Goal: Transaction & Acquisition: Purchase product/service

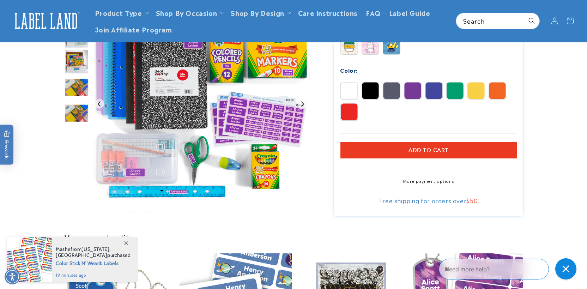
scroll to position [196, 0]
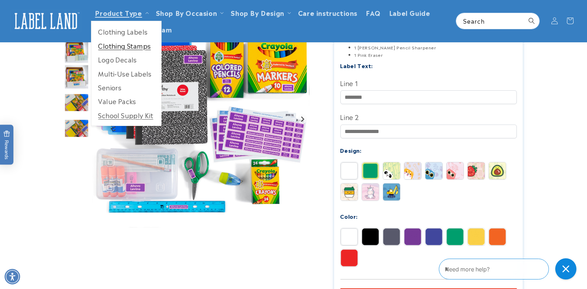
click at [133, 47] on link "Clothing Stamps" at bounding box center [126, 46] width 70 height 14
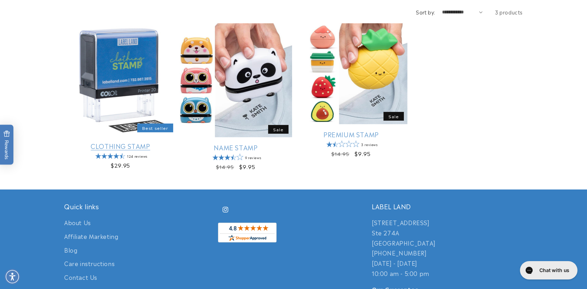
click at [137, 142] on link "Clothing Stamp" at bounding box center [120, 146] width 113 height 8
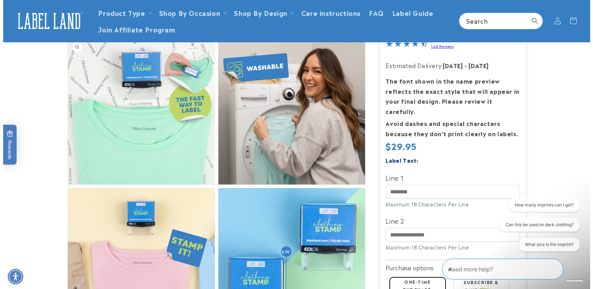
scroll to position [431, 0]
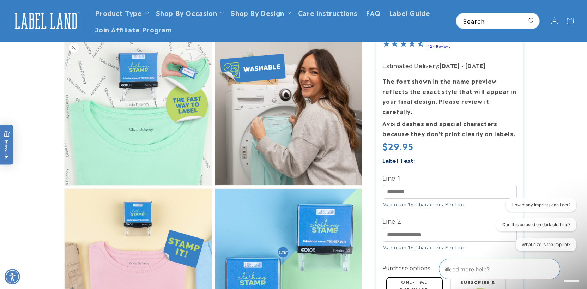
click at [65, 185] on button "Open media 4 in modal" at bounding box center [65, 185] width 0 height 0
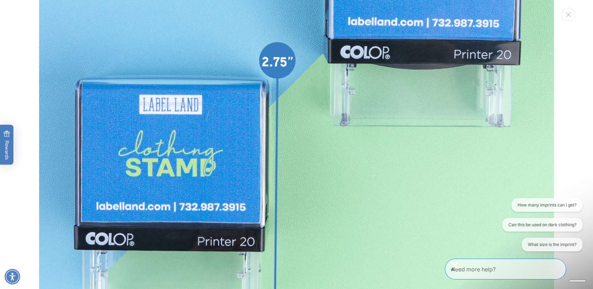
scroll to position [3315, 0]
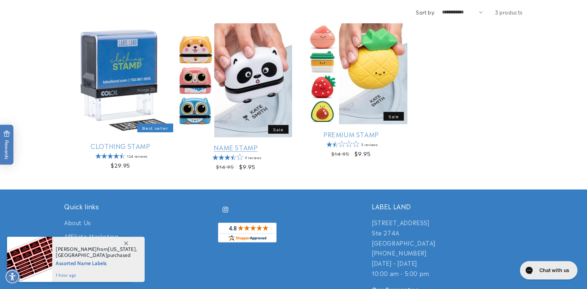
click at [199, 143] on link "Name Stamp" at bounding box center [236, 147] width 113 height 8
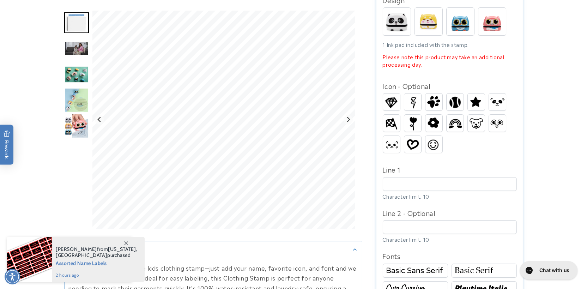
scroll to position [235, 0]
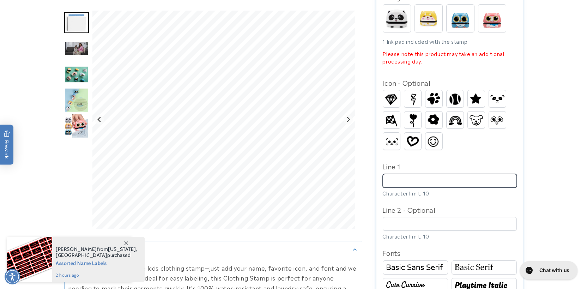
click at [427, 176] on input "Line 1" at bounding box center [450, 181] width 134 height 14
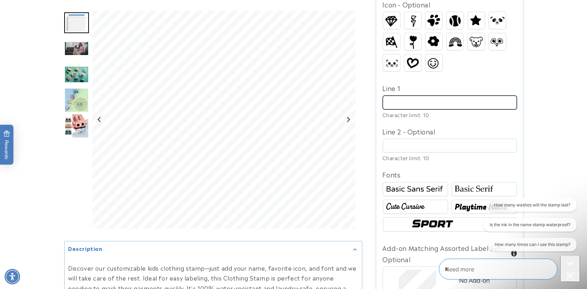
scroll to position [0, 0]
click at [421, 184] on img at bounding box center [415, 189] width 63 height 11
click at [418, 184] on img at bounding box center [415, 189] width 63 height 11
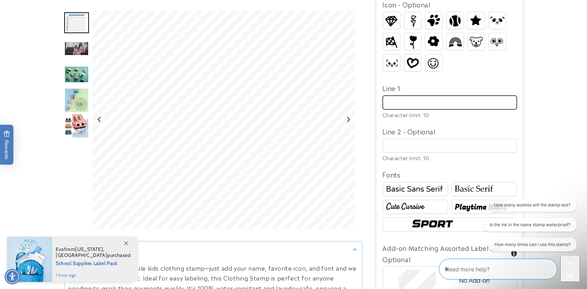
click at [395, 96] on input "Line 1" at bounding box center [450, 103] width 134 height 14
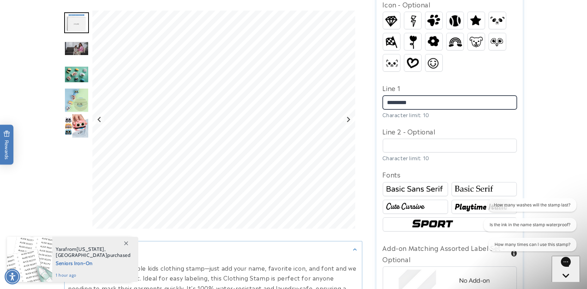
click at [399, 97] on input "*********" at bounding box center [450, 103] width 134 height 14
type input "**********"
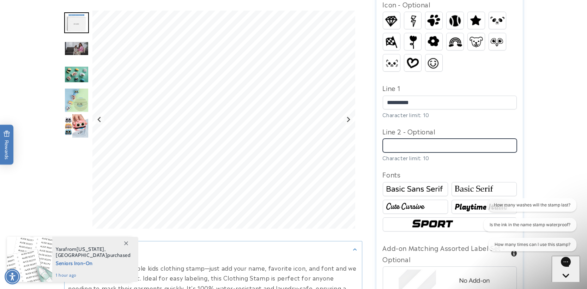
click at [415, 140] on input "Line 2 - Optional" at bounding box center [450, 146] width 134 height 14
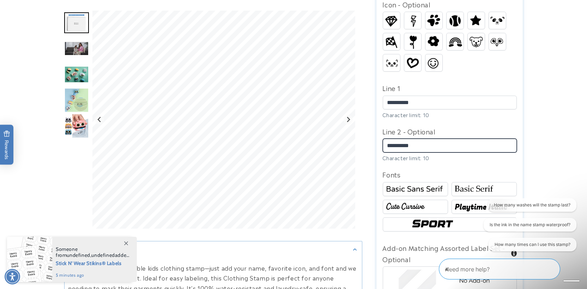
type input "**********"
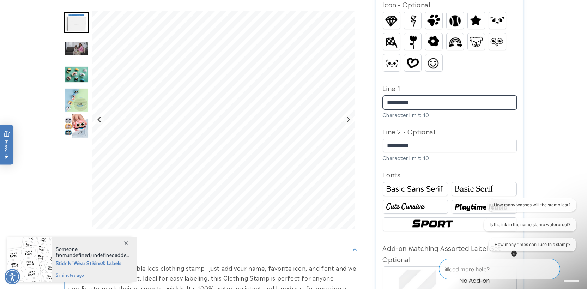
click at [425, 96] on input "**********" at bounding box center [450, 103] width 134 height 14
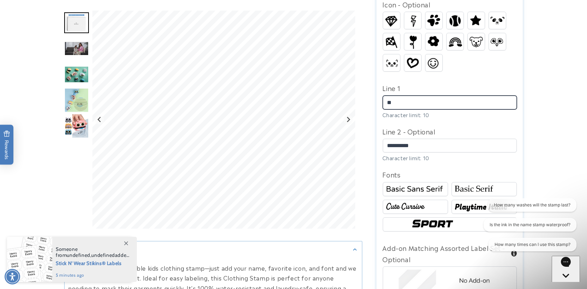
type input "*"
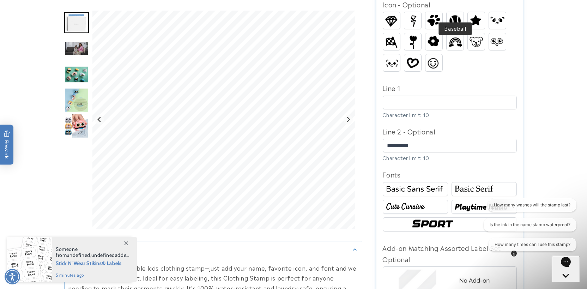
click at [455, 12] on img at bounding box center [455, 20] width 17 height 17
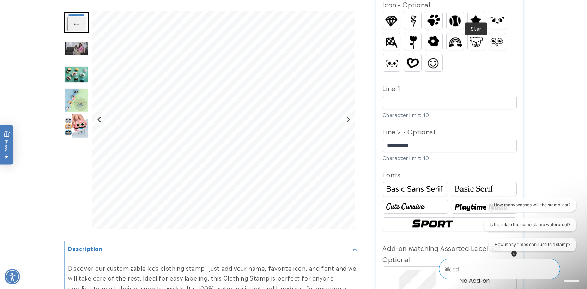
click at [478, 16] on img at bounding box center [476, 20] width 17 height 15
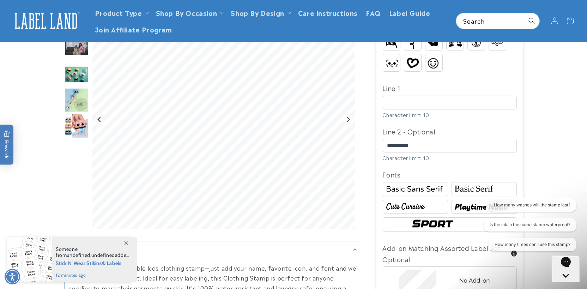
scroll to position [235, 0]
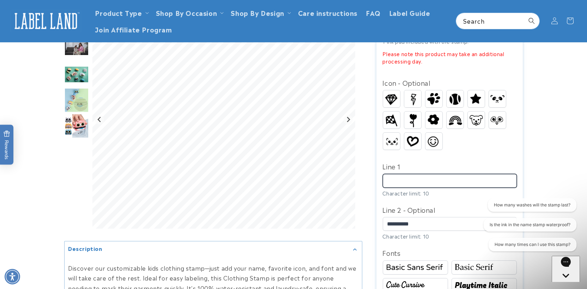
click at [406, 174] on input "Line 1" at bounding box center [450, 181] width 134 height 14
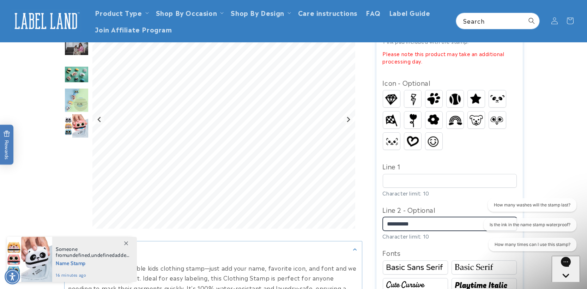
drag, startPoint x: 416, startPoint y: 216, endPoint x: 382, endPoint y: 218, distance: 33.6
click at [383, 218] on input "**********" at bounding box center [450, 224] width 134 height 14
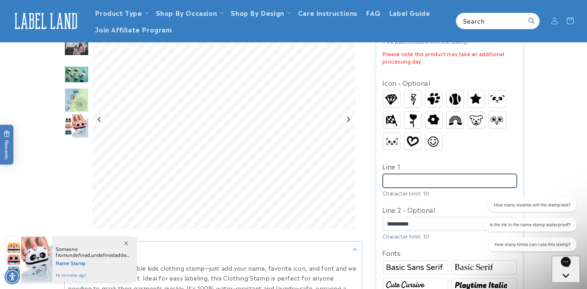
click at [407, 174] on input "Line 1" at bounding box center [450, 181] width 134 height 14
paste input "**********"
click at [454, 114] on img at bounding box center [455, 120] width 17 height 13
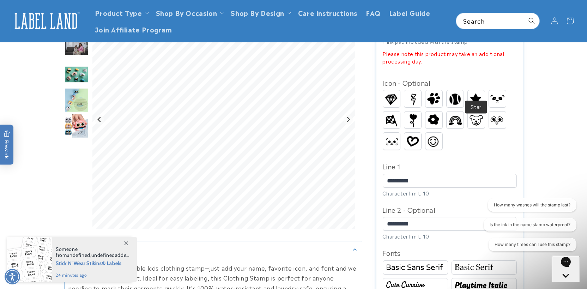
click at [481, 92] on img at bounding box center [476, 99] width 17 height 15
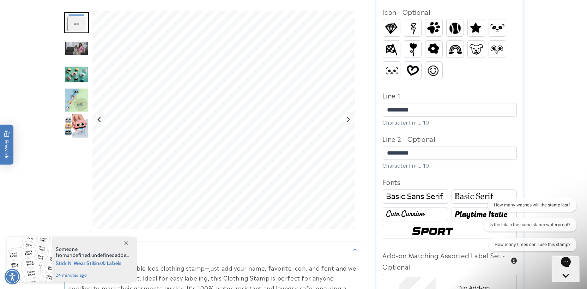
scroll to position [313, 0]
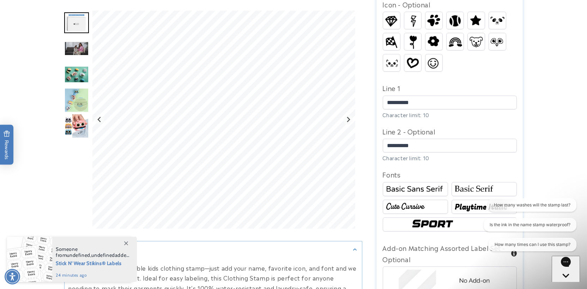
click at [438, 218] on img at bounding box center [450, 224] width 80 height 13
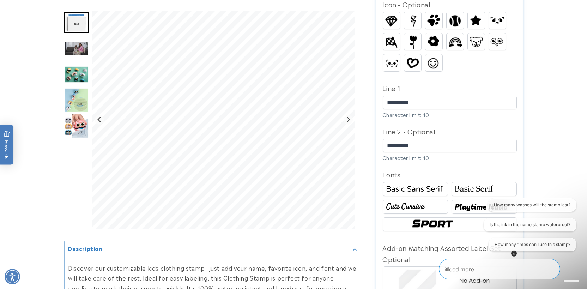
drag, startPoint x: 475, startPoint y: 16, endPoint x: 467, endPoint y: 22, distance: 10.3
click at [475, 15] on img at bounding box center [476, 20] width 17 height 15
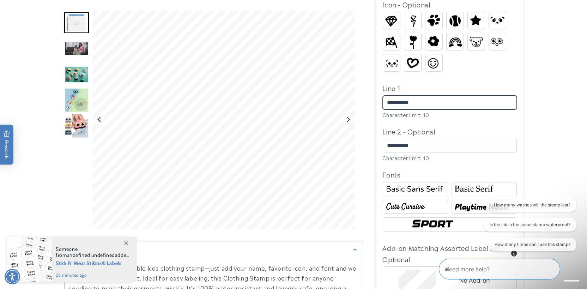
click at [424, 96] on input "**********" at bounding box center [450, 103] width 134 height 14
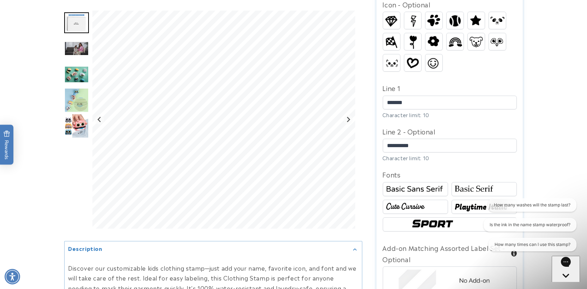
click at [458, 201] on img at bounding box center [484, 206] width 63 height 11
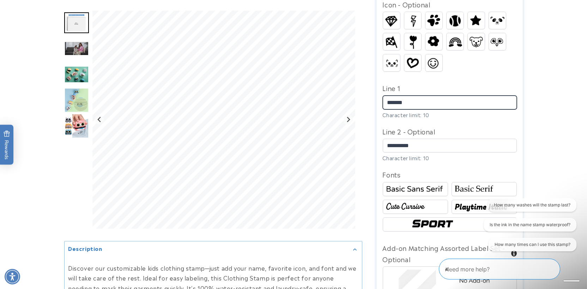
click at [419, 96] on input "*******" at bounding box center [450, 103] width 134 height 14
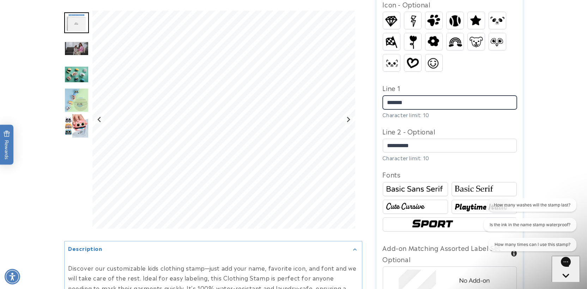
click at [418, 96] on input "*******" at bounding box center [450, 103] width 134 height 14
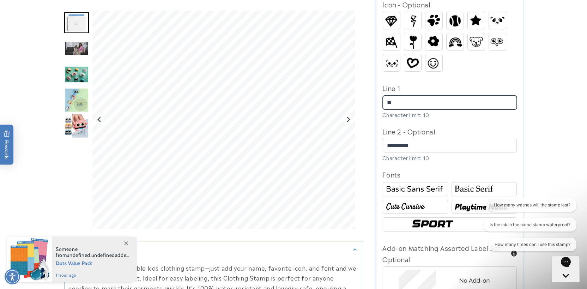
type input "*"
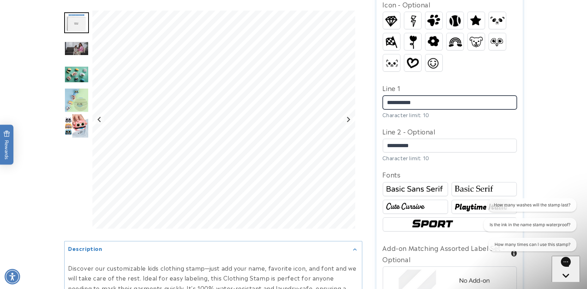
click at [414, 96] on input "**********" at bounding box center [450, 103] width 134 height 14
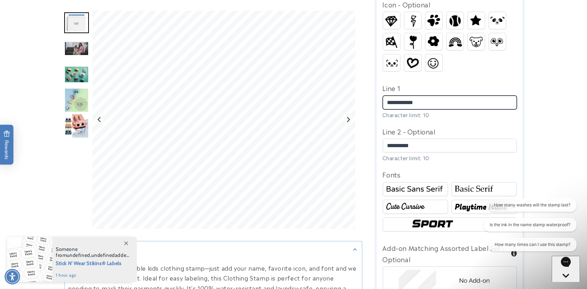
click at [411, 96] on input "**********" at bounding box center [450, 103] width 134 height 14
click at [413, 96] on input "**********" at bounding box center [450, 103] width 134 height 14
click at [437, 96] on input "**********" at bounding box center [450, 103] width 134 height 14
type input "**********"
click at [266, 90] on div at bounding box center [293, 122] width 459 height 704
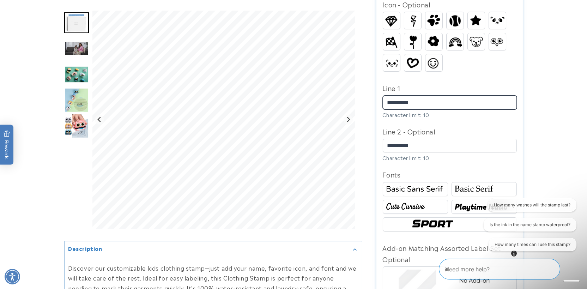
type input "**********"
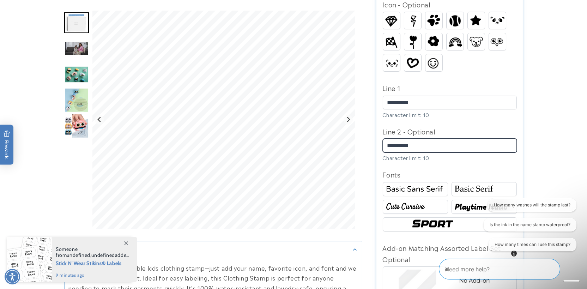
drag, startPoint x: 437, startPoint y: 133, endPoint x: 364, endPoint y: 134, distance: 72.7
click at [364, 134] on div "Name Stamp Name Stamp 9 Reviews Estimated Delivery: Aug 29 - Sep 04 The font sh…" at bounding box center [442, 122] width 160 height 704
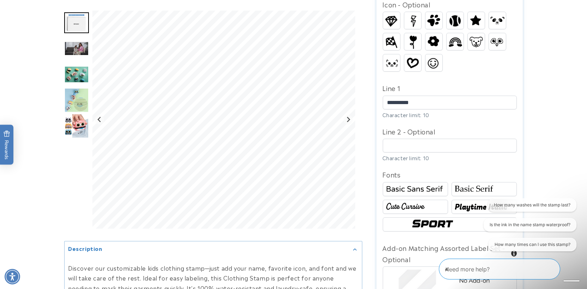
click at [76, 59] on div "Go to slide 3" at bounding box center [76, 48] width 25 height 25
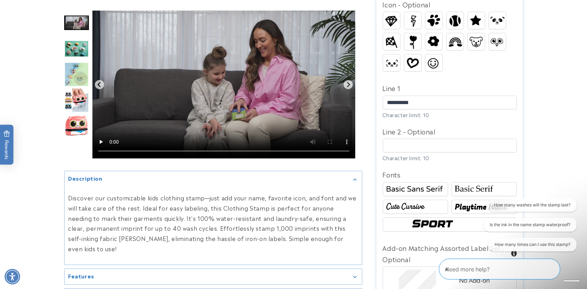
click at [76, 79] on img "Go to slide 5" at bounding box center [76, 74] width 25 height 25
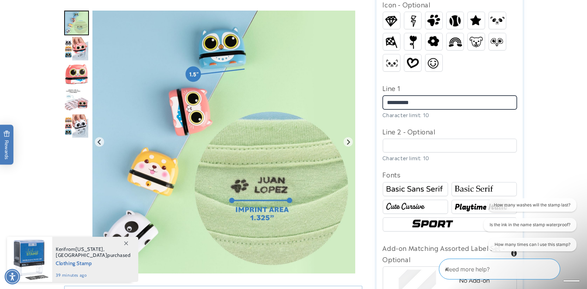
drag, startPoint x: 441, startPoint y: 97, endPoint x: 366, endPoint y: 97, distance: 75.5
click at [366, 97] on div "Name Stamp Name Stamp 9 Reviews Estimated Delivery: Aug 29 - Sep 04 The font sh…" at bounding box center [442, 122] width 160 height 704
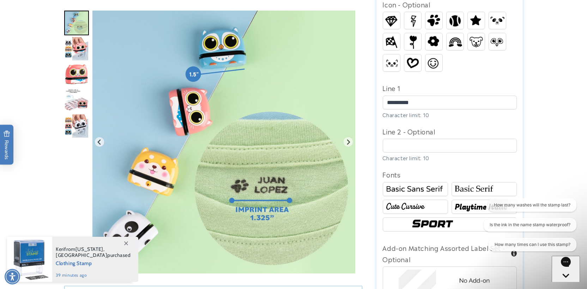
click at [478, 13] on img at bounding box center [476, 20] width 17 height 15
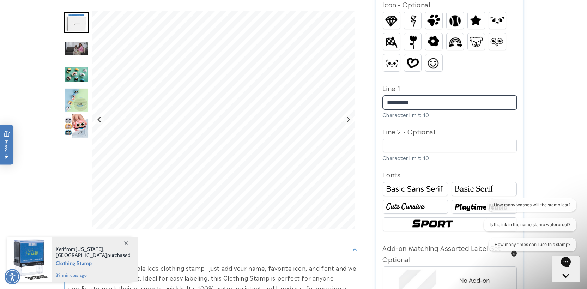
click at [438, 96] on input "**********" at bounding box center [450, 103] width 134 height 14
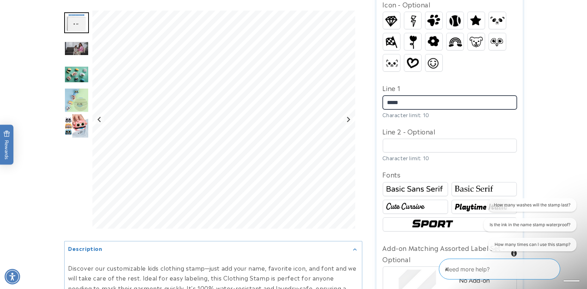
type input "****"
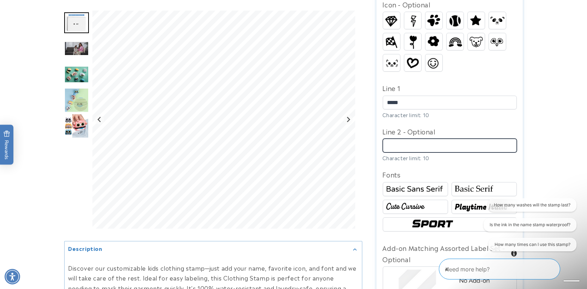
drag, startPoint x: 395, startPoint y: 137, endPoint x: 396, endPoint y: 145, distance: 8.8
click at [395, 139] on input "Line 2 - Optional" at bounding box center [450, 146] width 134 height 14
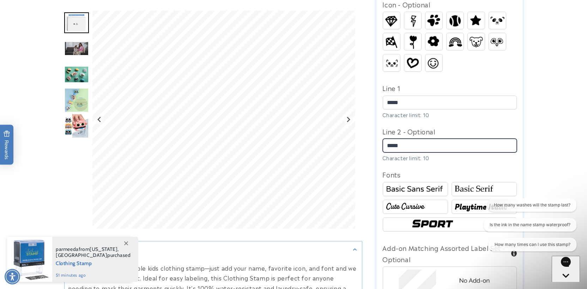
type input "*****"
click at [358, 165] on div "Gallery Viewer" at bounding box center [213, 122] width 298 height 222
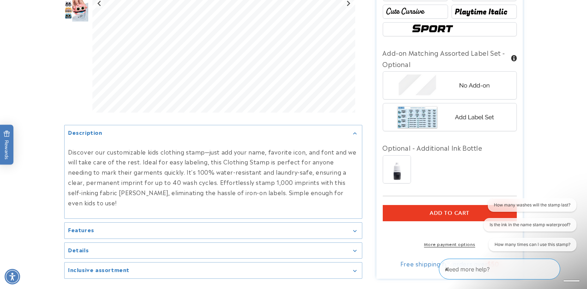
scroll to position [509, 0]
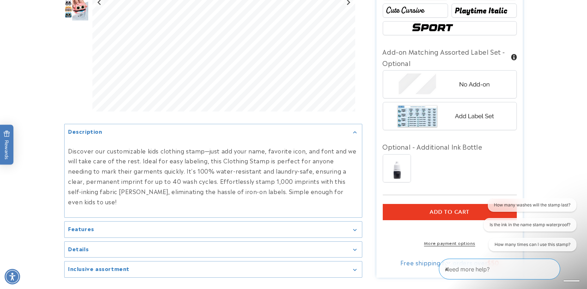
click at [421, 113] on img at bounding box center [450, 116] width 110 height 28
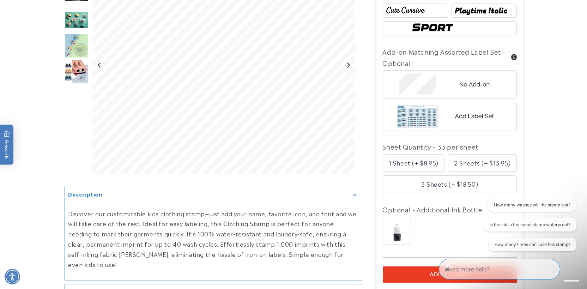
click at [416, 108] on img at bounding box center [450, 116] width 110 height 28
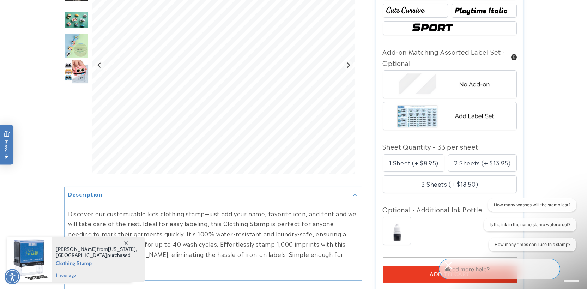
click at [452, 155] on div "2 Sheets (+ $13.95)" at bounding box center [482, 163] width 68 height 18
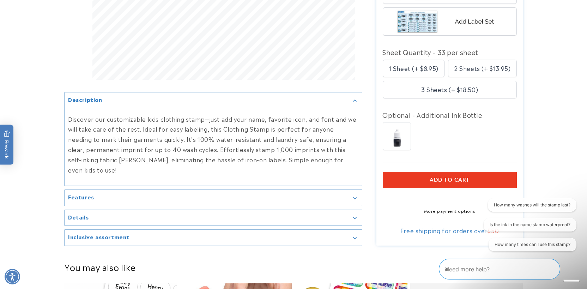
scroll to position [627, 0]
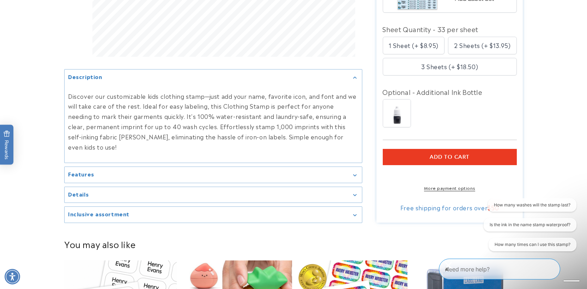
click at [413, 150] on button "Add to cart" at bounding box center [450, 157] width 134 height 16
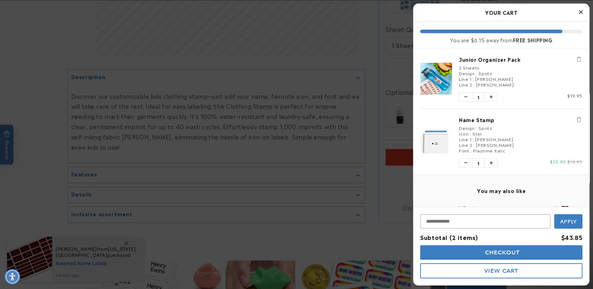
click at [439, 145] on img "product" at bounding box center [436, 142] width 32 height 26
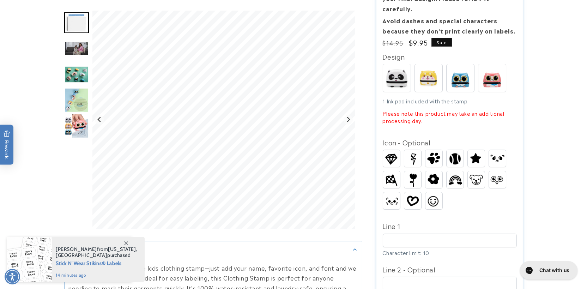
scroll to position [196, 0]
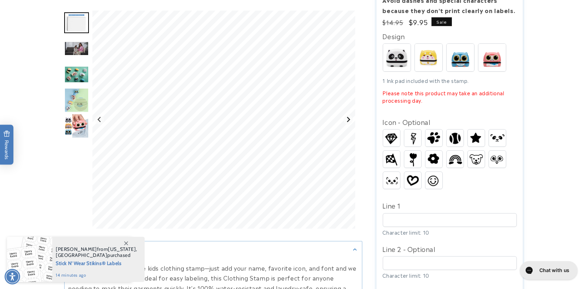
click at [344, 117] on button "Next slide" at bounding box center [349, 120] width 10 height 10
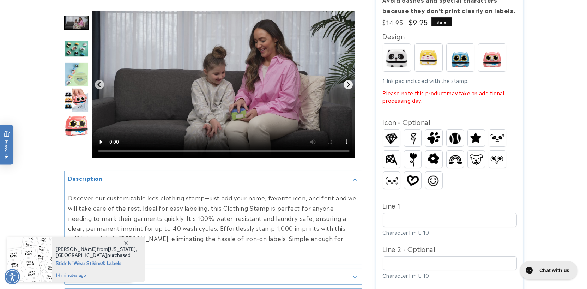
click at [347, 82] on icon "Next slide" at bounding box center [348, 84] width 3 height 5
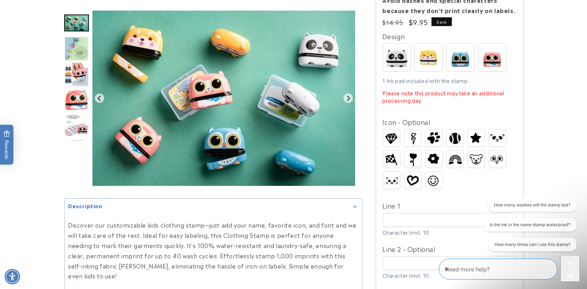
scroll to position [0, 0]
click at [346, 99] on icon "Next slide" at bounding box center [348, 99] width 6 height 6
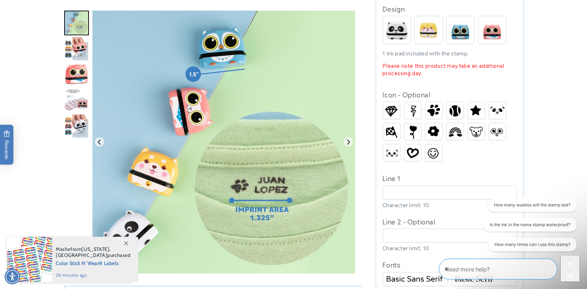
scroll to position [313, 0]
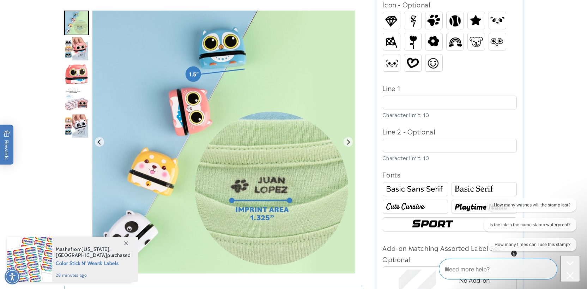
click at [350, 137] on img "Gallery Viewer" at bounding box center [223, 142] width 263 height 263
click at [351, 140] on icon "Next slide" at bounding box center [348, 142] width 6 height 6
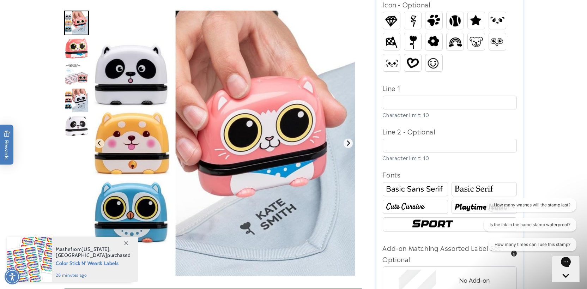
click at [351, 140] on icon "Next slide" at bounding box center [348, 143] width 6 height 6
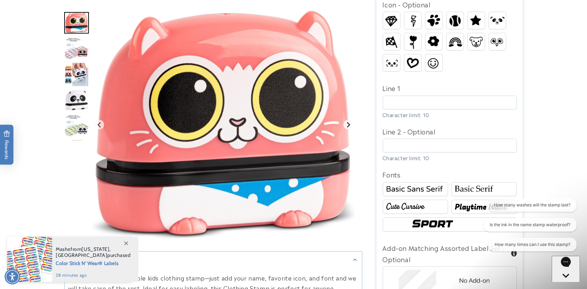
click at [351, 140] on img "Gallery Viewer" at bounding box center [223, 125] width 263 height 228
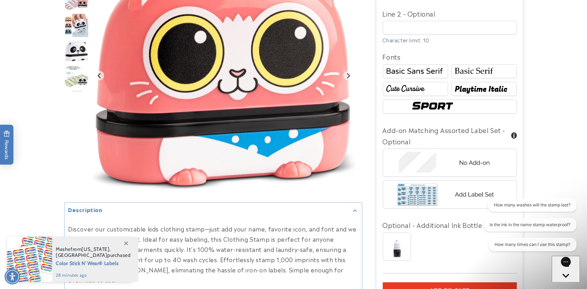
scroll to position [509, 0]
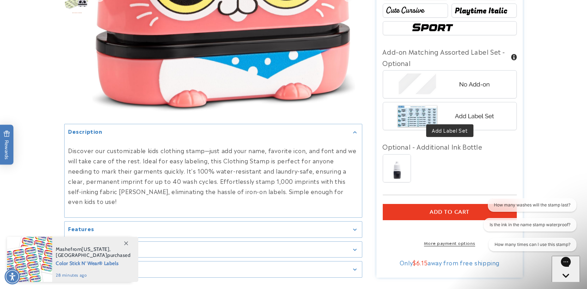
click at [431, 115] on img at bounding box center [450, 116] width 110 height 28
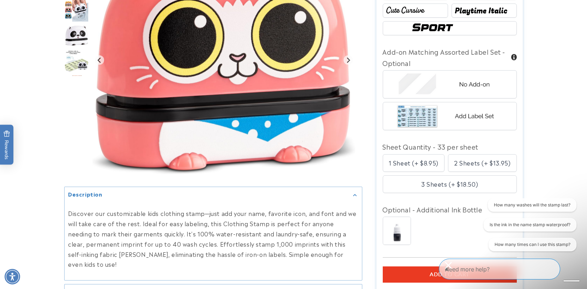
click at [401, 221] on img at bounding box center [397, 231] width 28 height 28
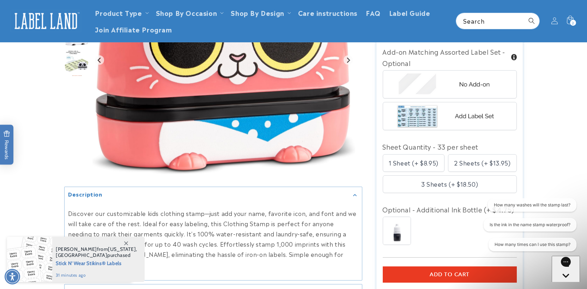
click at [420, 115] on img at bounding box center [450, 116] width 110 height 28
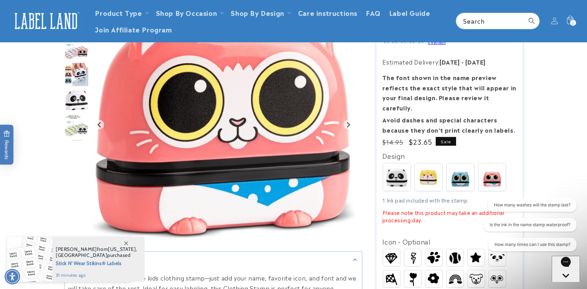
scroll to position [0, 0]
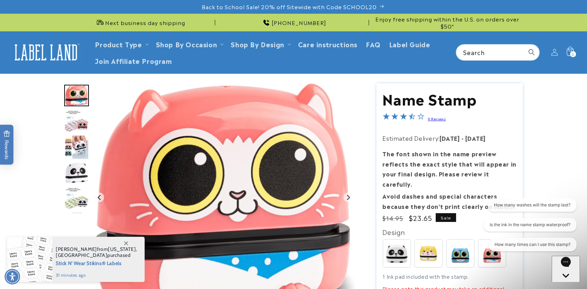
click at [573, 52] on span "2" at bounding box center [573, 54] width 2 height 6
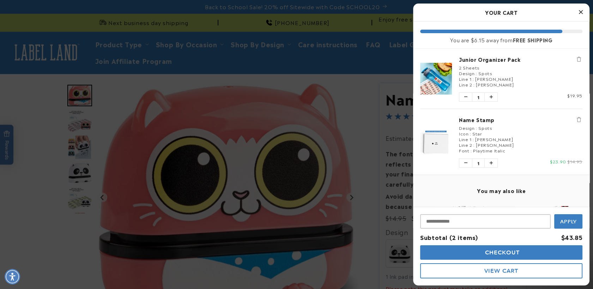
click at [439, 91] on img "product" at bounding box center [436, 79] width 32 height 32
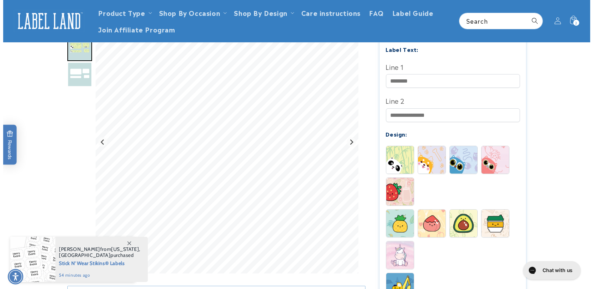
scroll to position [117, 0]
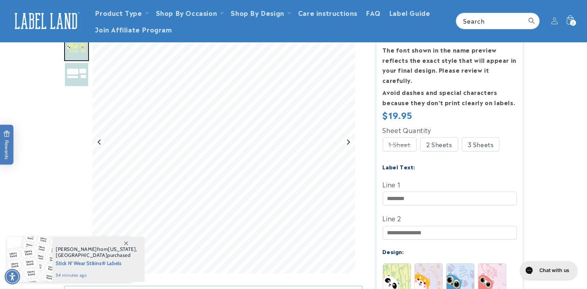
click at [565, 20] on icon at bounding box center [570, 21] width 17 height 17
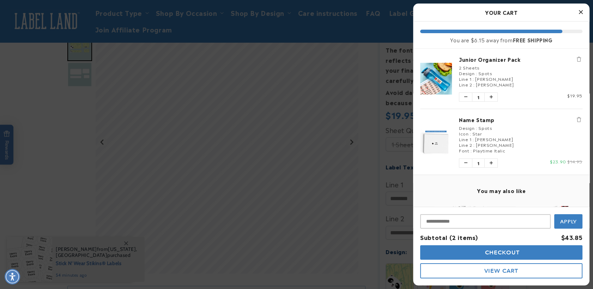
click at [481, 58] on link "Junior Organizer Pack" at bounding box center [520, 59] width 123 height 7
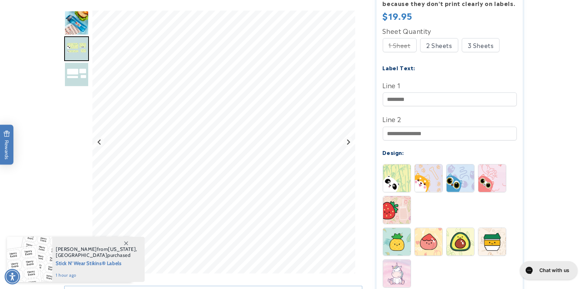
scroll to position [274, 0]
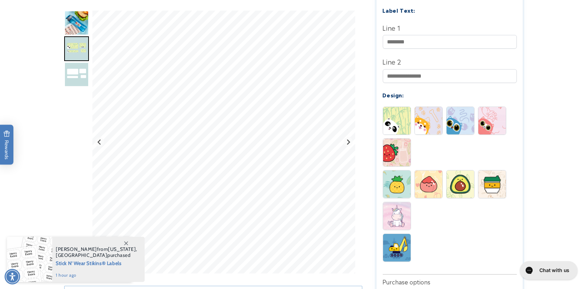
click at [466, 111] on img at bounding box center [461, 121] width 28 height 28
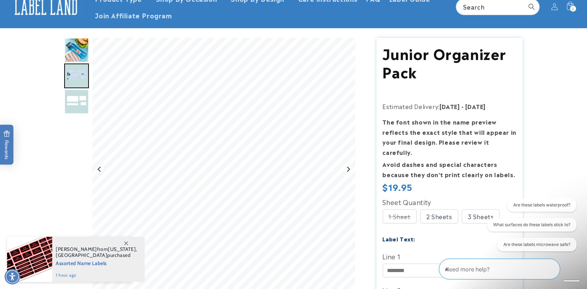
scroll to position [0, 0]
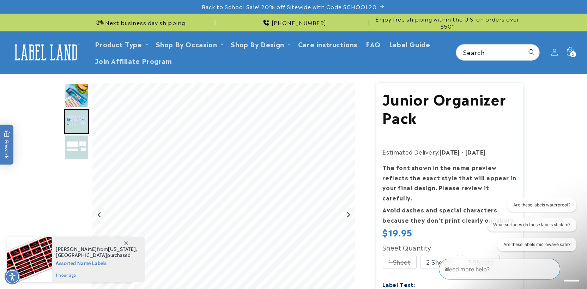
click at [69, 94] on img "Go to slide 1" at bounding box center [76, 95] width 25 height 25
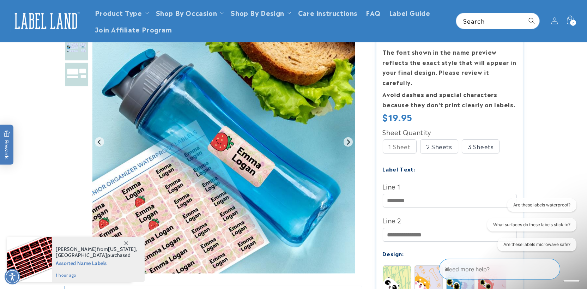
scroll to position [39, 0]
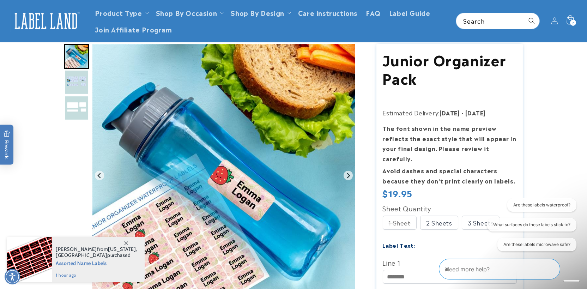
click at [574, 23] on div "2 2 items" at bounding box center [573, 23] width 6 height 6
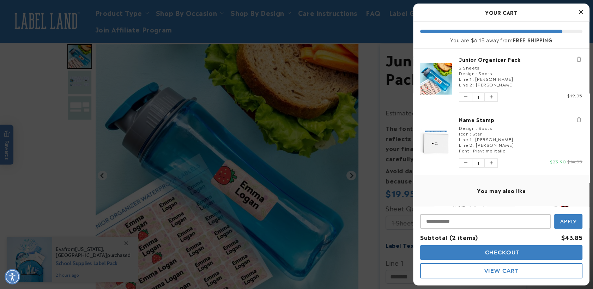
click at [442, 145] on img "product" at bounding box center [436, 142] width 32 height 26
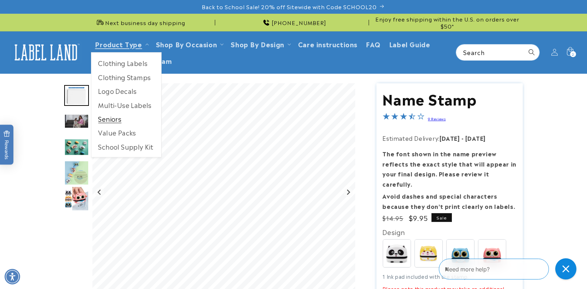
click at [114, 122] on link "Seniors" at bounding box center [126, 119] width 70 height 14
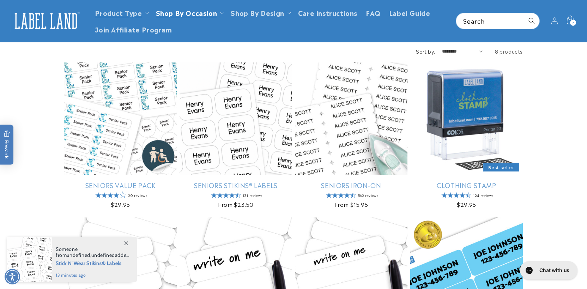
scroll to position [39, 0]
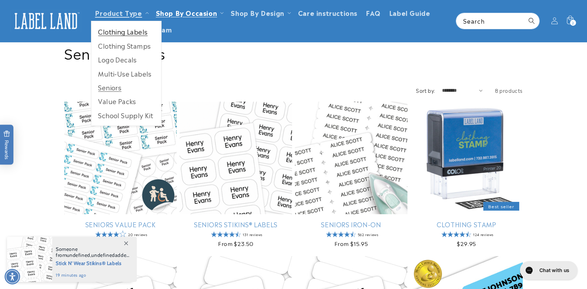
click at [123, 31] on link "Clothing Labels" at bounding box center [126, 32] width 70 height 14
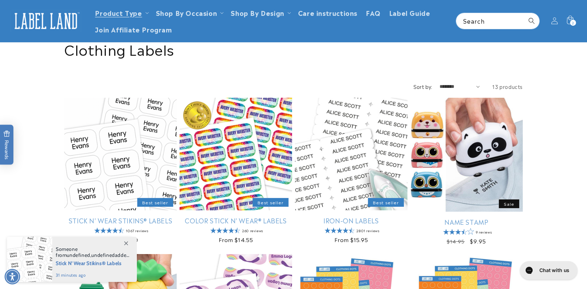
scroll to position [39, 0]
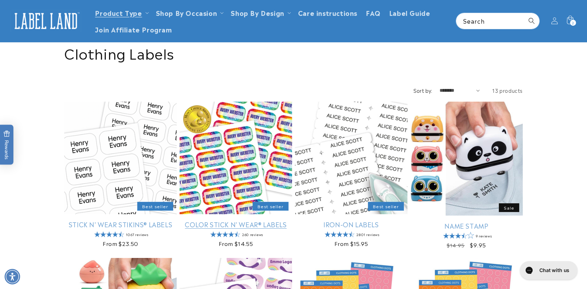
click at [236, 224] on link "Color Stick N' Wear® Labels" at bounding box center [236, 224] width 113 height 8
